Goal: Find contact information: Find contact information

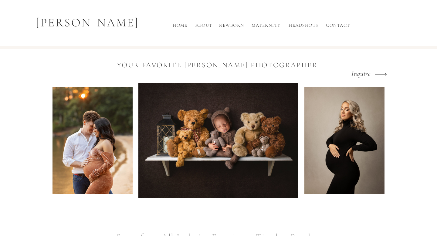
click at [343, 25] on h2 "Contact" at bounding box center [337, 27] width 27 height 10
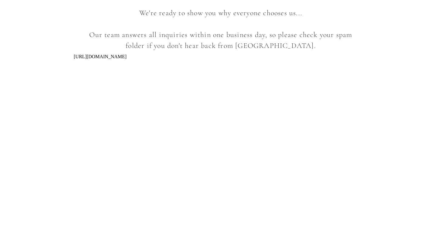
scroll to position [198, 0]
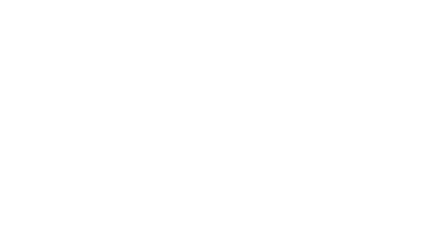
scroll to position [303, 0]
